Goal: Transaction & Acquisition: Subscribe to service/newsletter

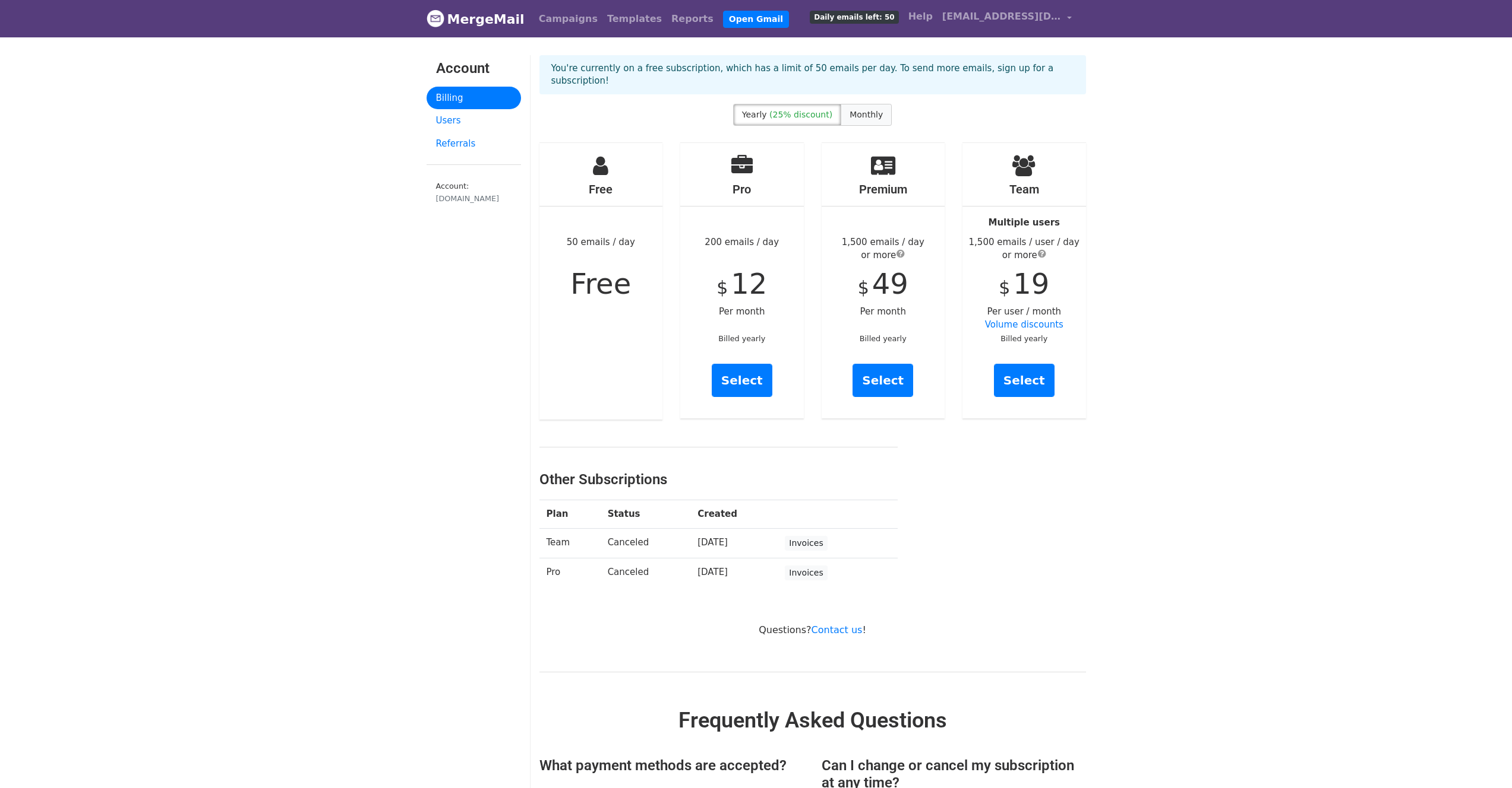
click at [868, 108] on label "Monthly" at bounding box center [867, 114] width 51 height 22
click at [803, 108] on label "Yearly (25% discount)" at bounding box center [788, 114] width 108 height 22
click at [878, 110] on span "Monthly" at bounding box center [866, 114] width 33 height 10
click at [733, 380] on link "Select" at bounding box center [741, 380] width 60 height 33
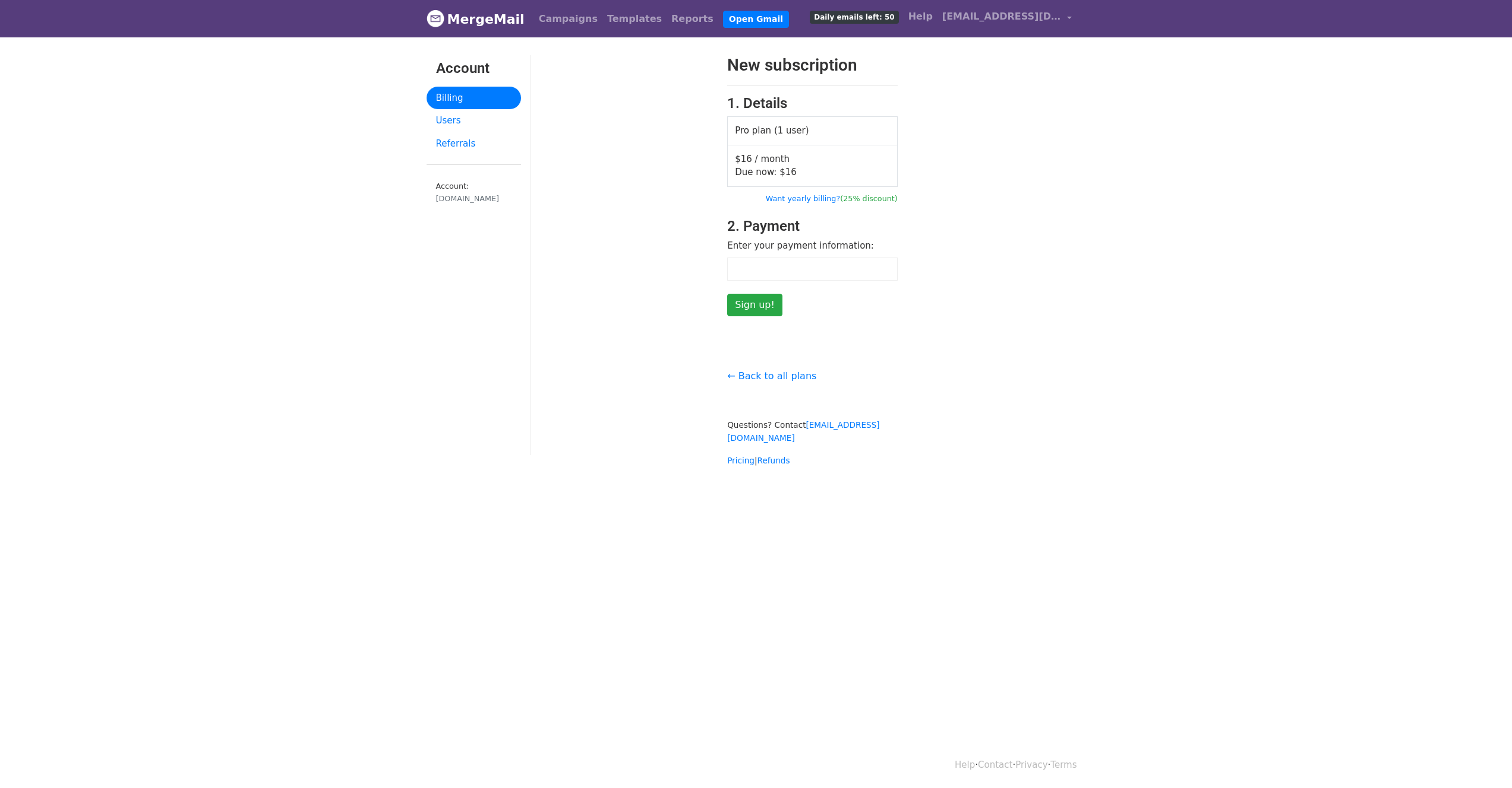
click at [914, 313] on div "New subscription 1. Details Pro plan (1 user) $16 / month Due now: $ 16 Want ye…" at bounding box center [812, 185] width 565 height 261
click at [757, 124] on td "Pro plan (1 user)" at bounding box center [812, 131] width 170 height 28
click at [823, 141] on td "Pro plan (1 user)" at bounding box center [812, 131] width 170 height 28
click at [829, 309] on form "New subscription 1. Details Pro plan (1 user) $16 / month Due now: $ 16 Want ye…" at bounding box center [812, 185] width 170 height 261
click at [765, 308] on input "Sign up!" at bounding box center [755, 304] width 55 height 22
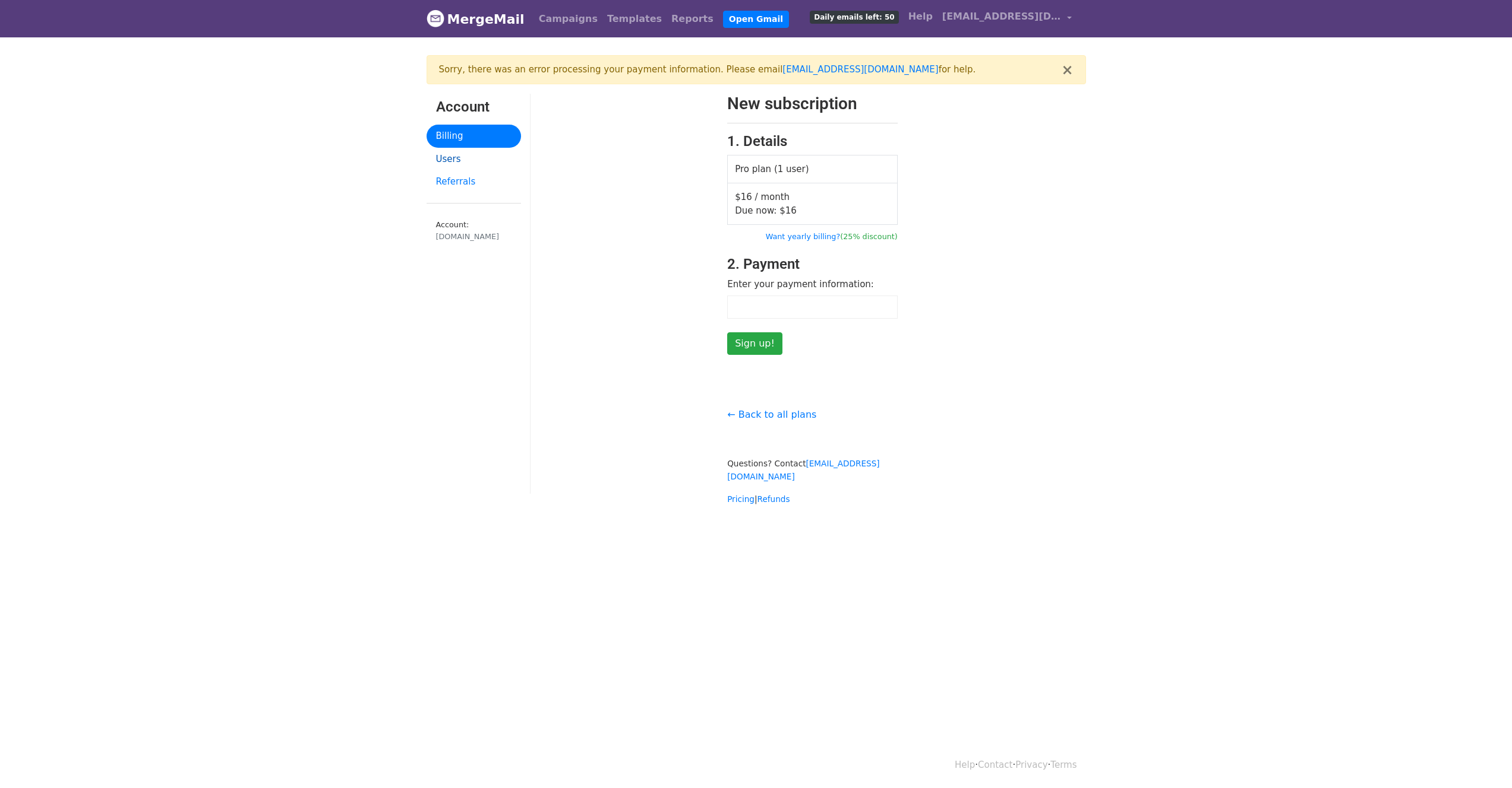
click at [467, 161] on link "Users" at bounding box center [473, 160] width 94 height 23
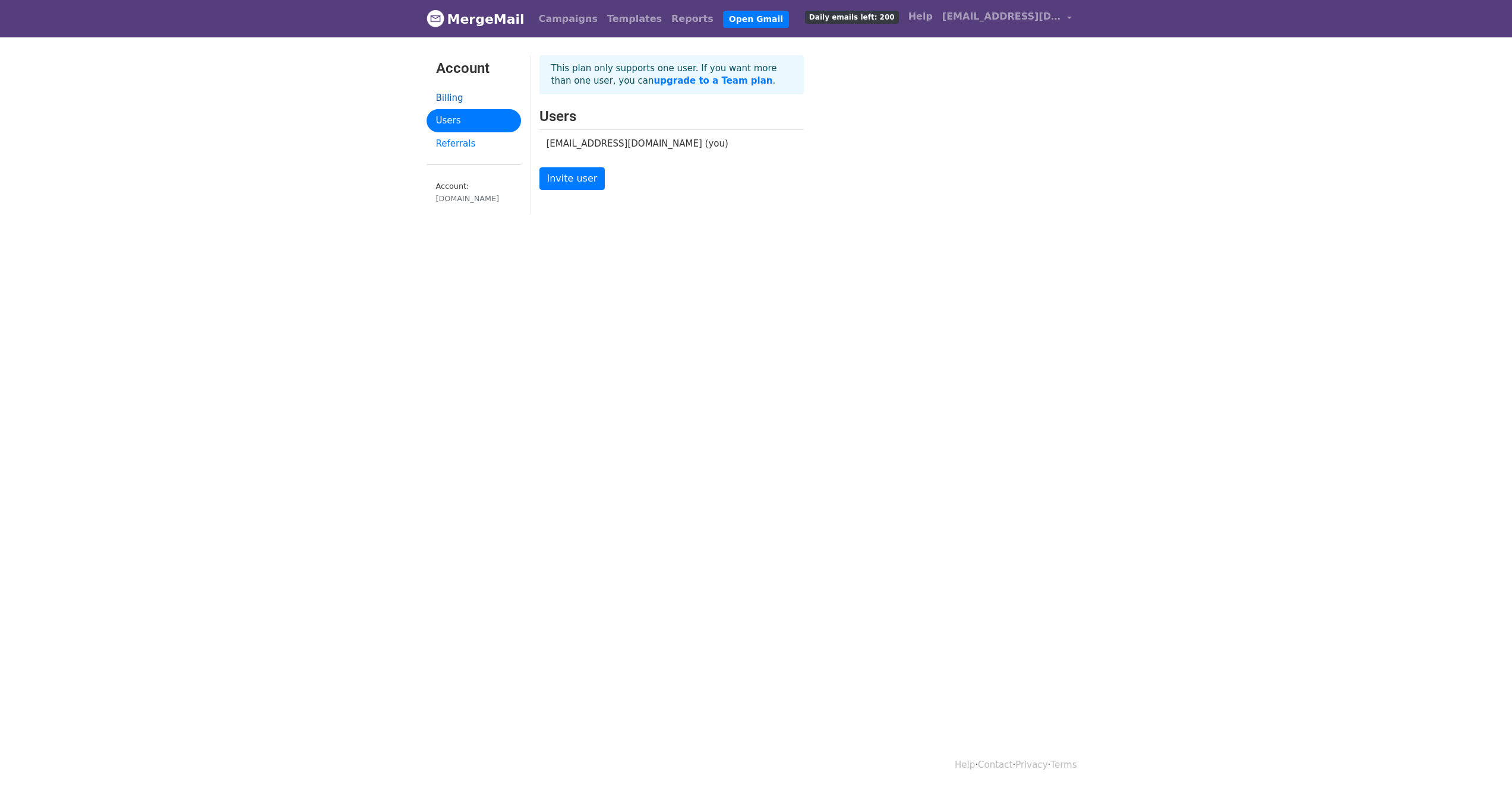
click at [455, 99] on link "Billing" at bounding box center [473, 98] width 94 height 23
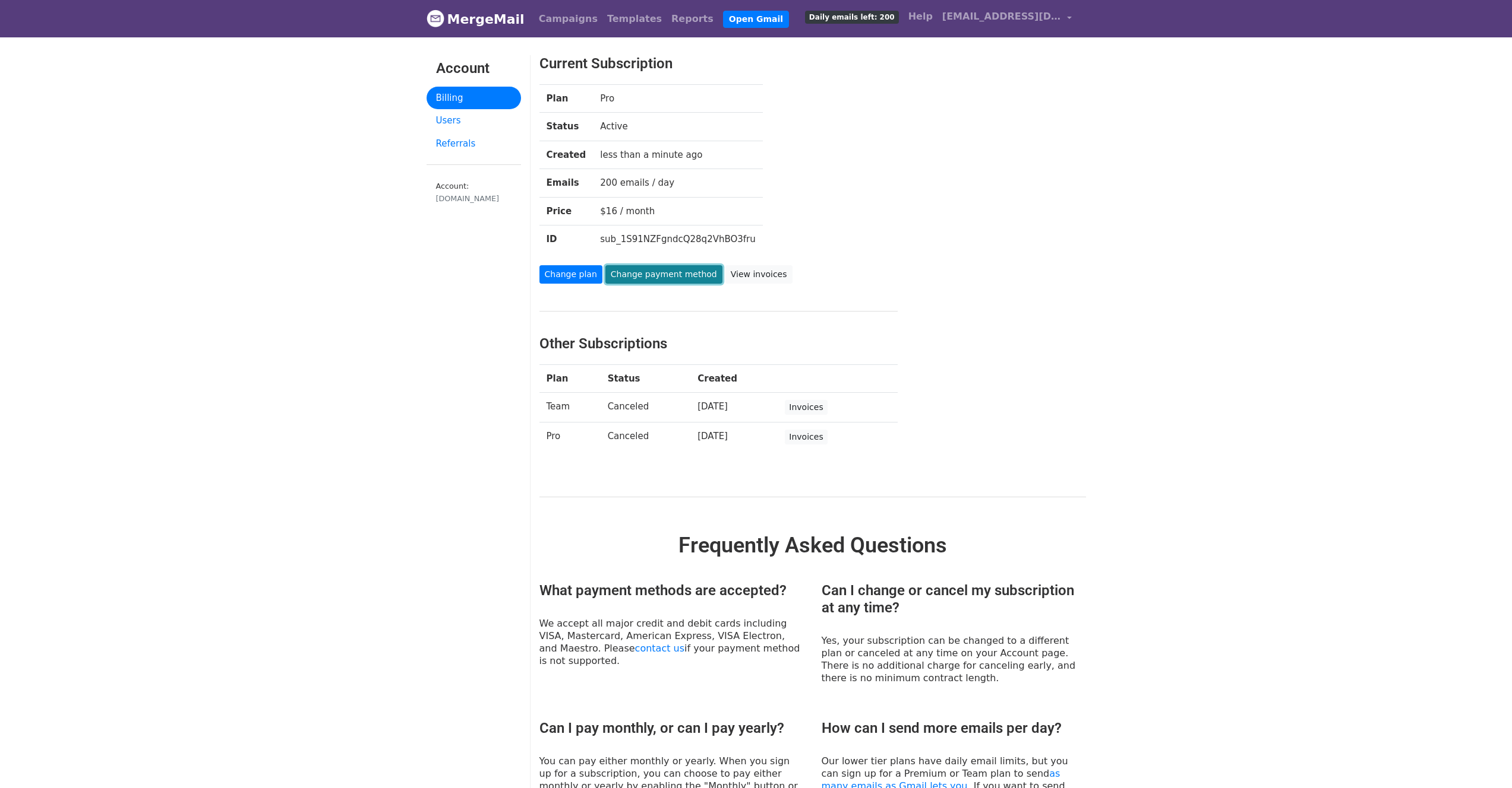
click at [674, 277] on link "Change payment method" at bounding box center [664, 274] width 117 height 19
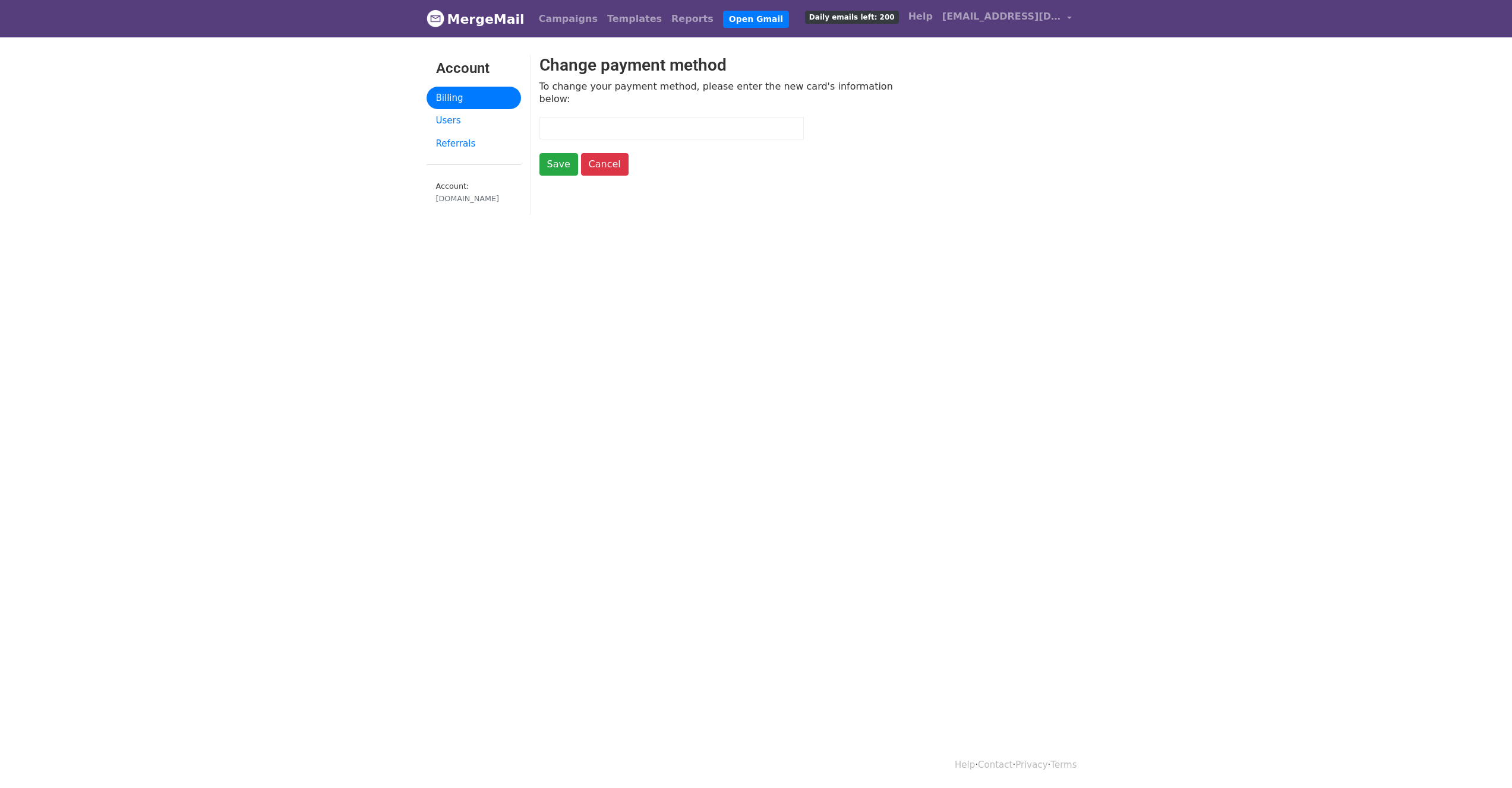
click at [604, 121] on div at bounding box center [671, 129] width 265 height 23
click at [542, 154] on input "Save" at bounding box center [558, 164] width 38 height 22
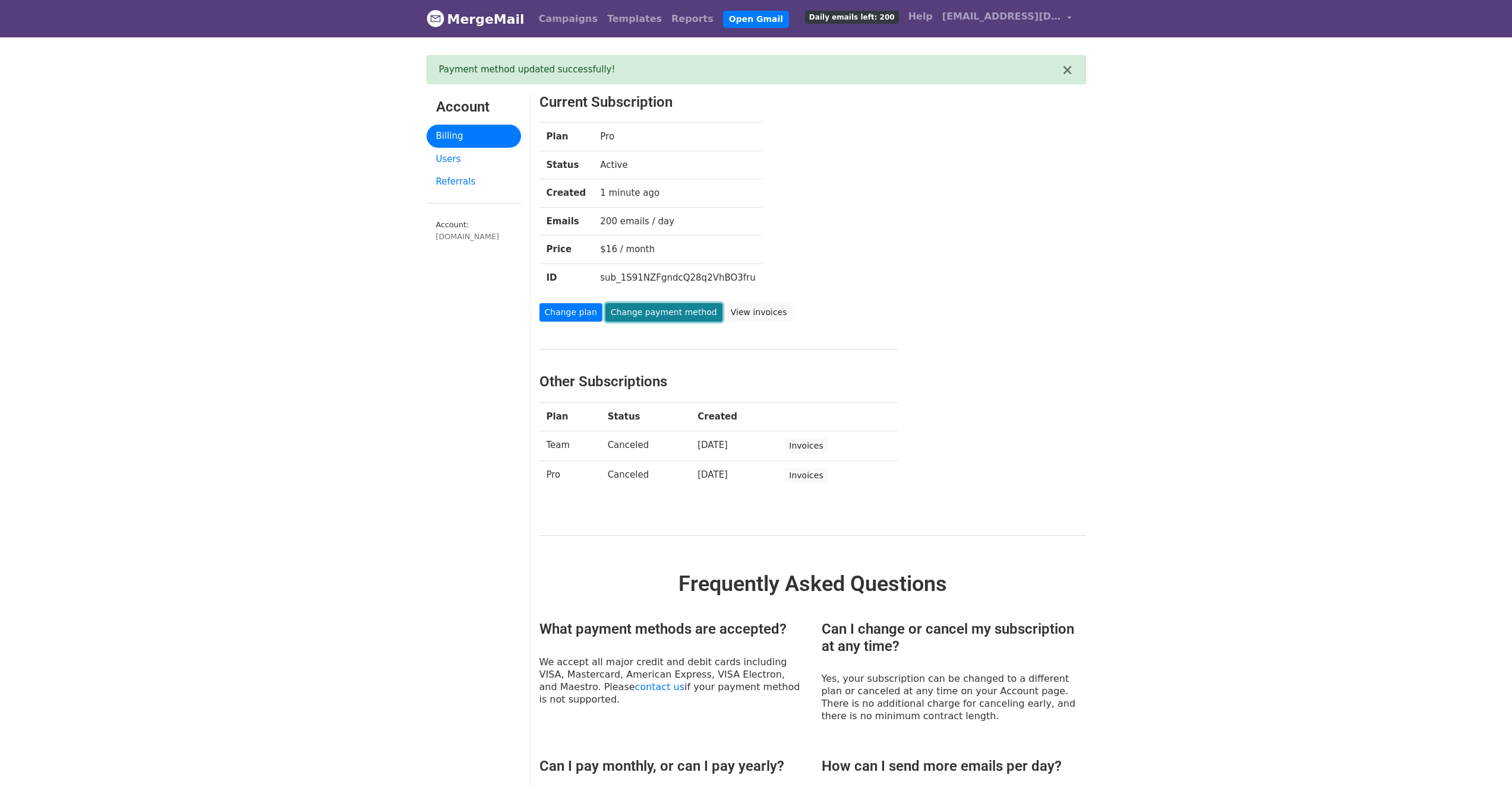
click at [623, 309] on link "Change payment method" at bounding box center [664, 312] width 117 height 19
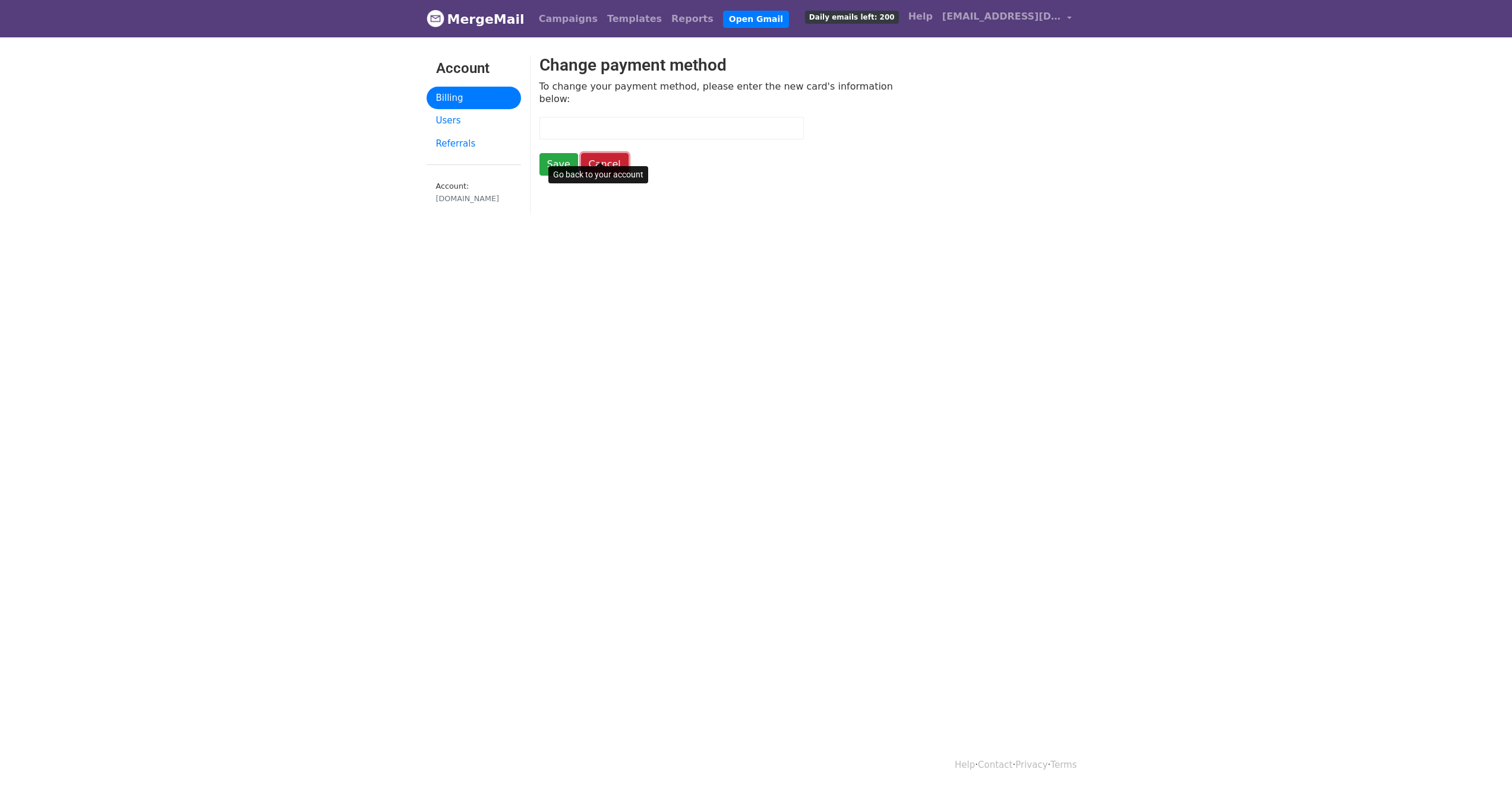
click at [593, 158] on link "Cancel" at bounding box center [605, 164] width 48 height 22
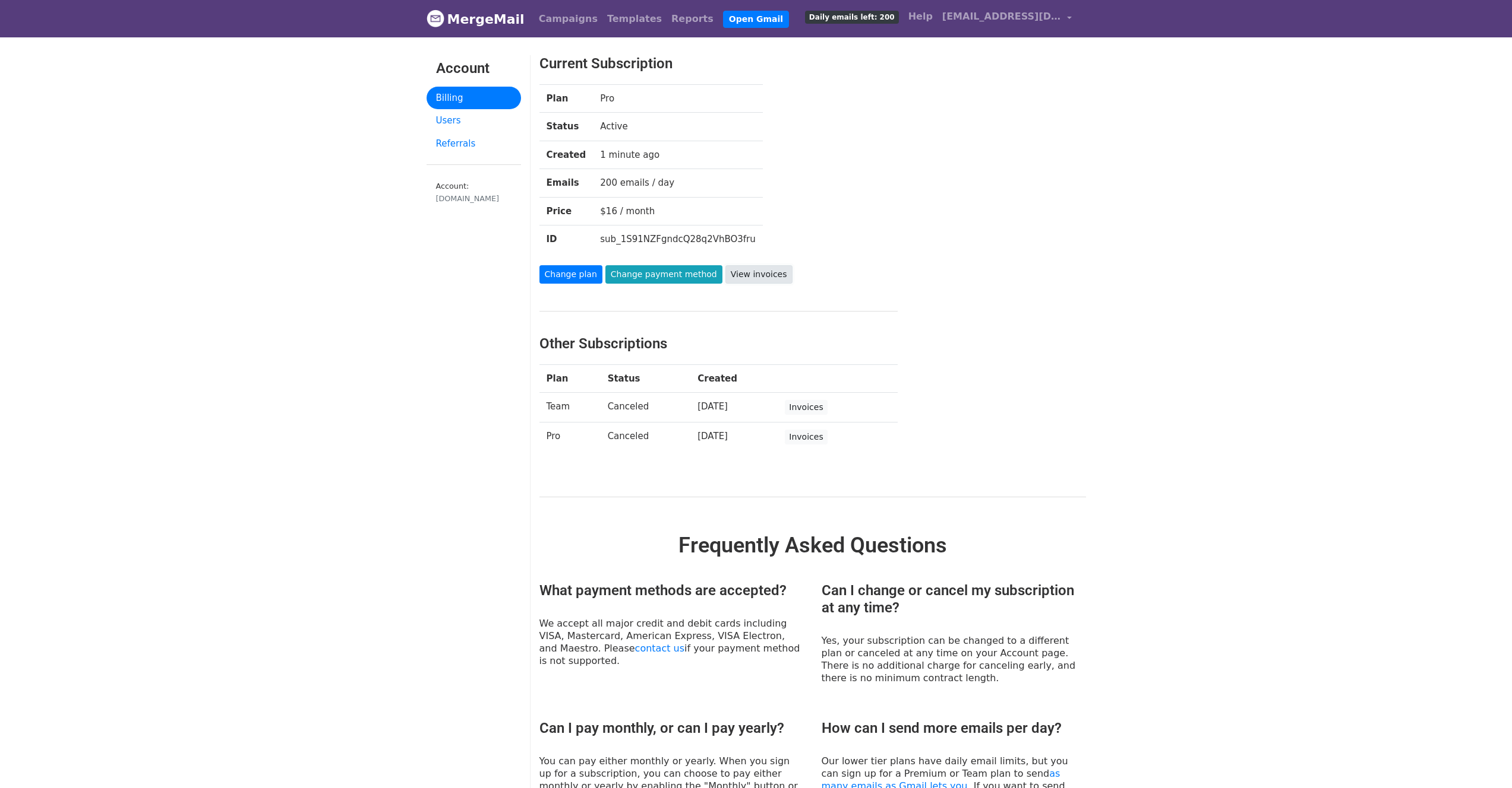
click at [757, 271] on link "View invoices" at bounding box center [759, 274] width 67 height 19
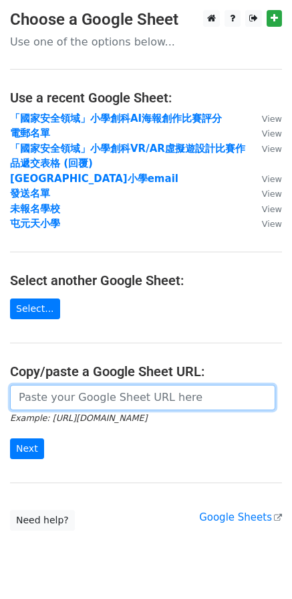
click at [102, 403] on input "url" at bounding box center [143, 397] width 266 height 25
paste input "https://docs.google.com/spreadsheets/d/1XKF24leT50lULSz5dKHMBx8vF2OWxXzT-3nrviO…"
type input "https://docs.google.com/spreadsheets/d/1XKF24leT50lULSz5dKHMBx8vF2OWxXzT-3nrviO…"
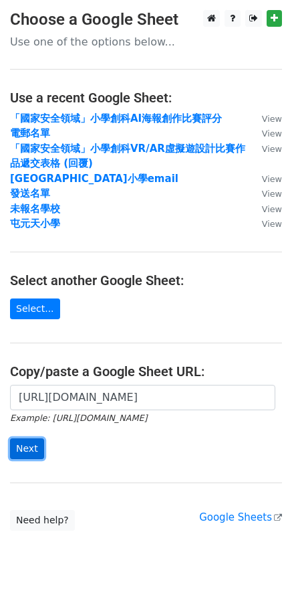
click at [27, 454] on input "Next" at bounding box center [27, 448] width 34 height 21
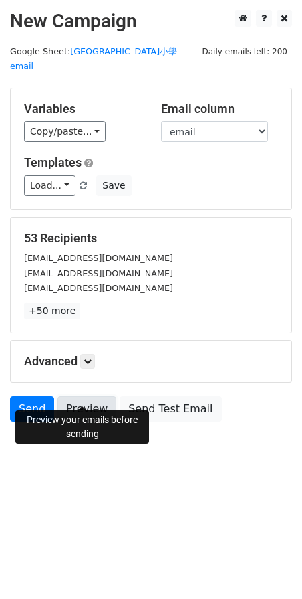
click at [68, 399] on link "Preview" at bounding box center [87, 408] width 59 height 25
click at [143, 461] on body "New Campaign Daily emails left: 200 Google Sheet: 元朗區小學email Variables Copy/pas…" at bounding box center [151, 246] width 302 height 472
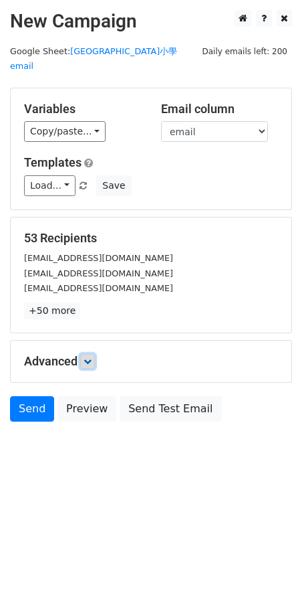
click at [85, 354] on link at bounding box center [87, 361] width 15 height 15
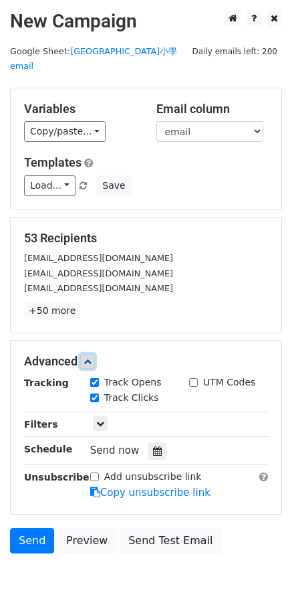
click at [91, 357] on icon at bounding box center [88, 361] width 8 height 8
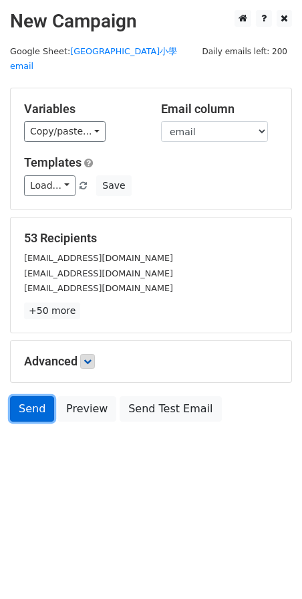
click at [26, 396] on link "Send" at bounding box center [32, 408] width 44 height 25
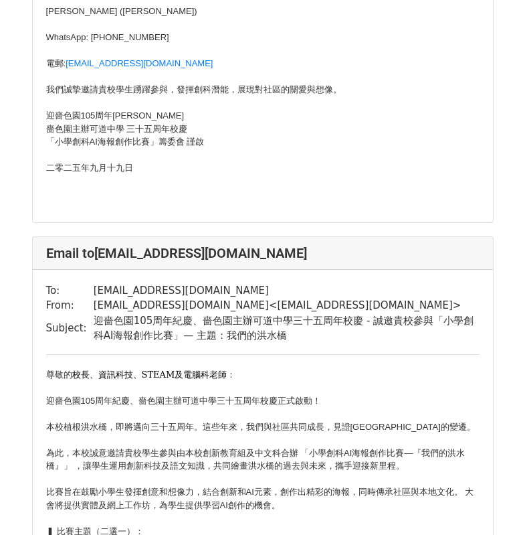
scroll to position [1283, 0]
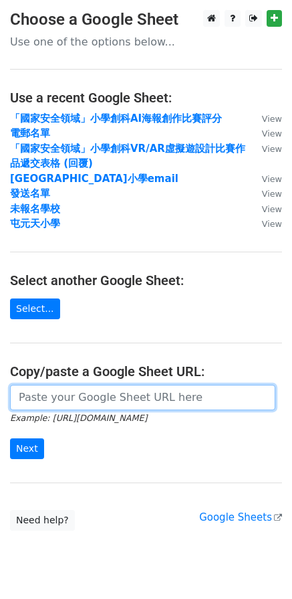
click at [91, 400] on input "url" at bounding box center [143, 397] width 266 height 25
paste input "[URL][DOMAIN_NAME]"
type input "[URL][DOMAIN_NAME]"
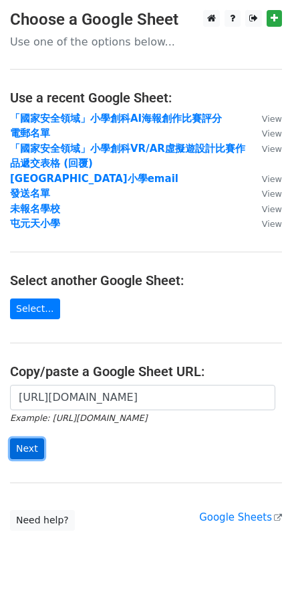
click at [36, 448] on input "Next" at bounding box center [27, 448] width 34 height 21
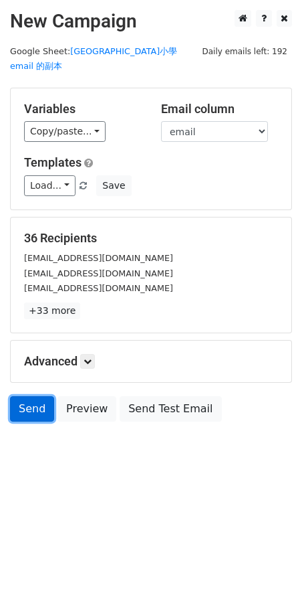
click at [18, 396] on link "Send" at bounding box center [32, 408] width 44 height 25
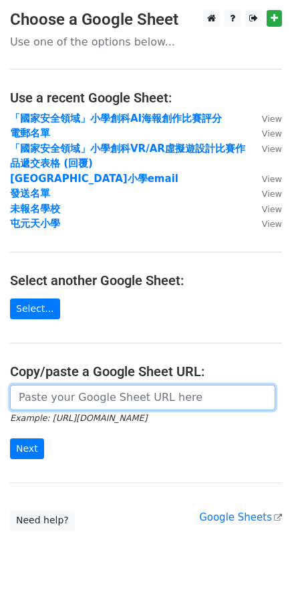
click at [57, 392] on input "url" at bounding box center [143, 397] width 266 height 25
paste input "[URL][DOMAIN_NAME]"
type input "[URL][DOMAIN_NAME]"
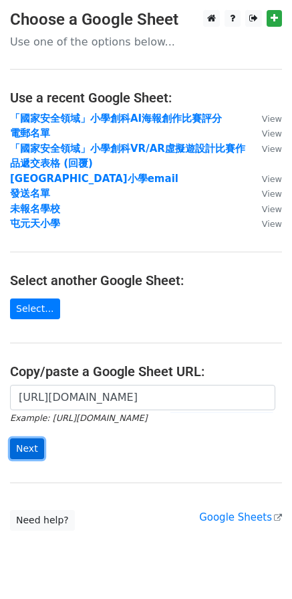
click at [28, 458] on input "Next" at bounding box center [27, 448] width 34 height 21
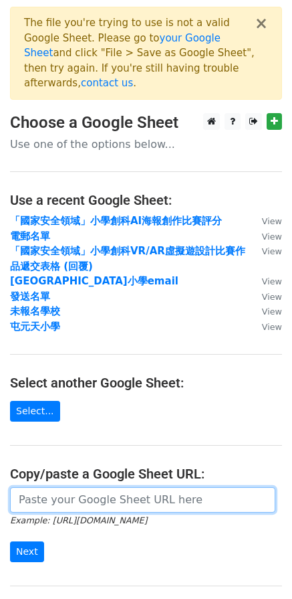
click at [82, 487] on input "url" at bounding box center [143, 499] width 266 height 25
paste input "[URL][DOMAIN_NAME]"
type input "[URL][DOMAIN_NAME]"
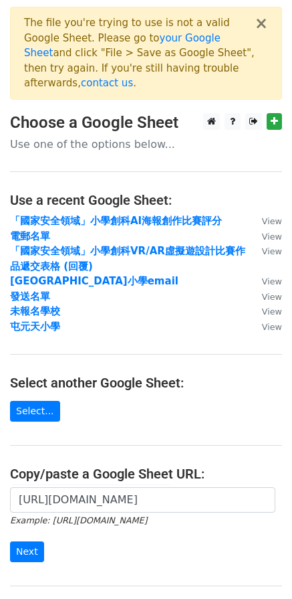
click at [106, 515] on form "[URL][DOMAIN_NAME] Example: [URL][DOMAIN_NAME] Next" at bounding box center [146, 524] width 272 height 75
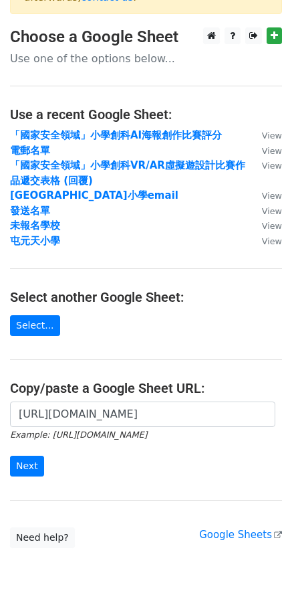
scroll to position [90, 0]
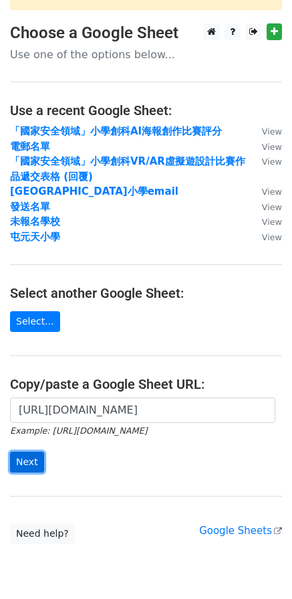
click at [34, 452] on input "Next" at bounding box center [27, 462] width 34 height 21
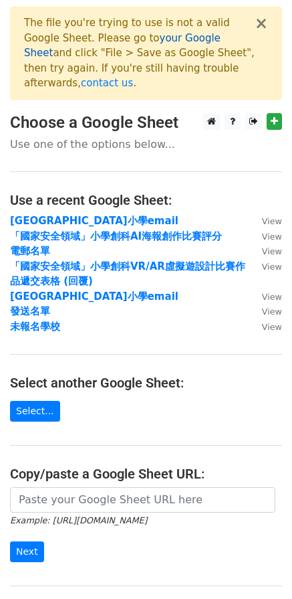
click at [163, 39] on link "your Google Sheet" at bounding box center [122, 45] width 197 height 27
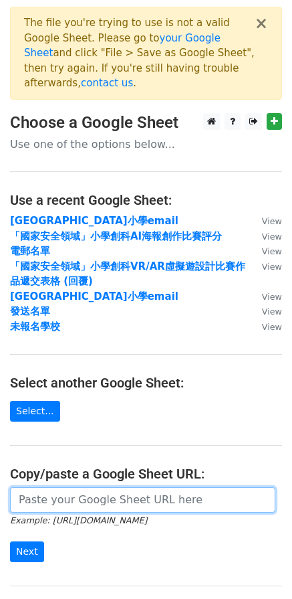
click at [86, 492] on input "url" at bounding box center [143, 499] width 266 height 25
paste input "https://docs.google.com/spreadsheets/d/1NZiH45KFu4f2pAGii2rJQkHtNEvHdsaHw9z0DgX…"
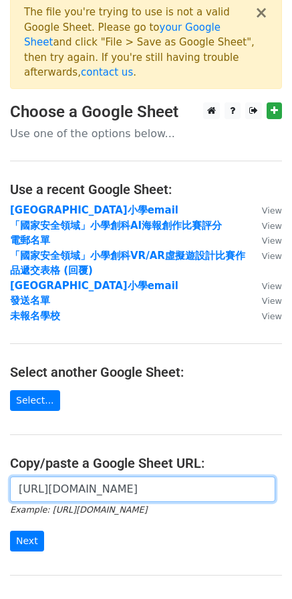
scroll to position [25, 0]
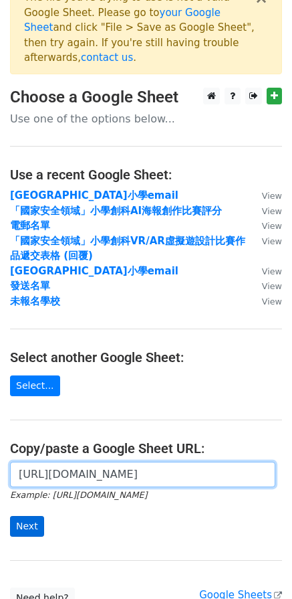
type input "https://docs.google.com/spreadsheets/d/1NZiH45KFu4f2pAGii2rJQkHtNEvHdsaHw9z0DgX…"
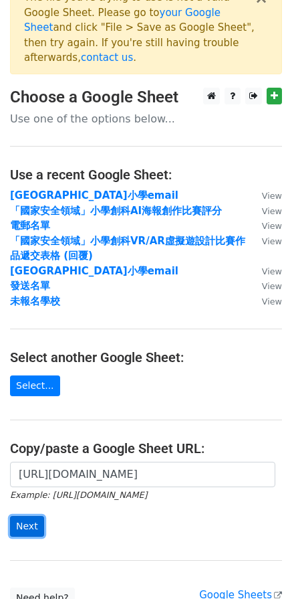
click at [37, 516] on input "Next" at bounding box center [27, 526] width 34 height 21
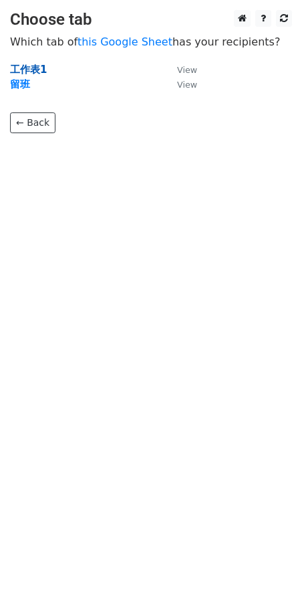
click at [37, 72] on strong "工作表1" at bounding box center [28, 70] width 37 height 12
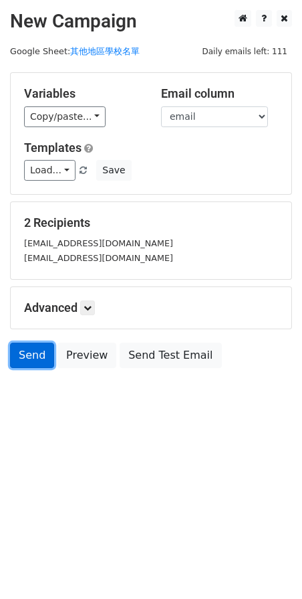
click at [27, 357] on link "Send" at bounding box center [32, 355] width 44 height 25
